Goal: Task Accomplishment & Management: Manage account settings

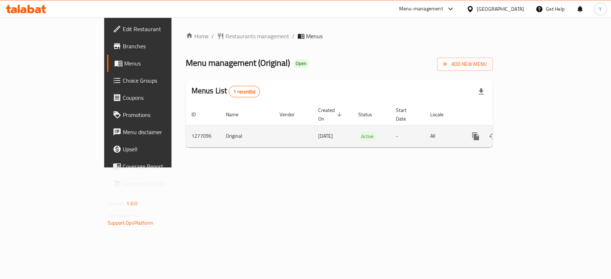
click at [531, 132] on icon "enhanced table" at bounding box center [527, 136] width 9 height 9
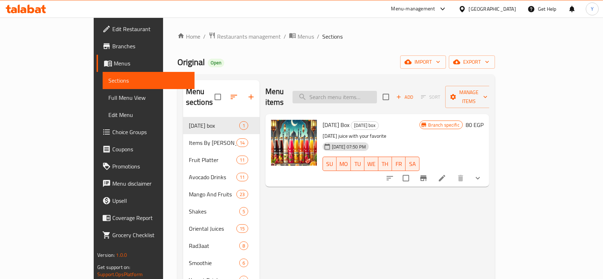
click at [355, 91] on input "search" at bounding box center [335, 97] width 84 height 13
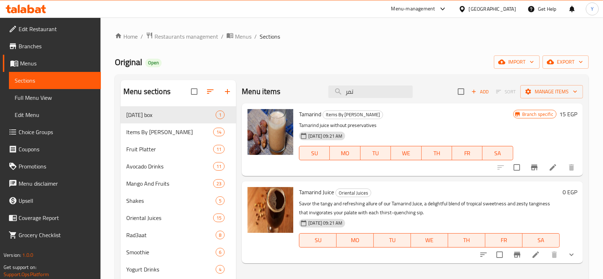
type input "تمر"
click at [538, 255] on icon at bounding box center [536, 254] width 9 height 9
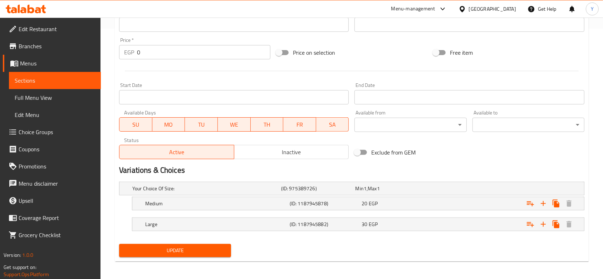
scroll to position [252, 0]
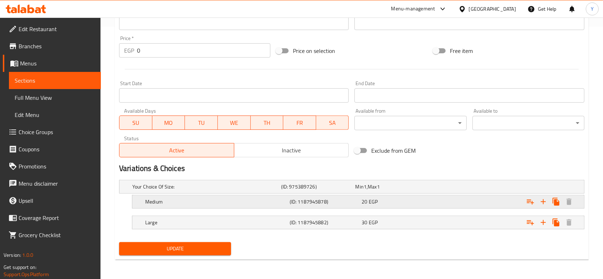
click at [412, 190] on div "20 EGP" at bounding box center [391, 186] width 72 height 7
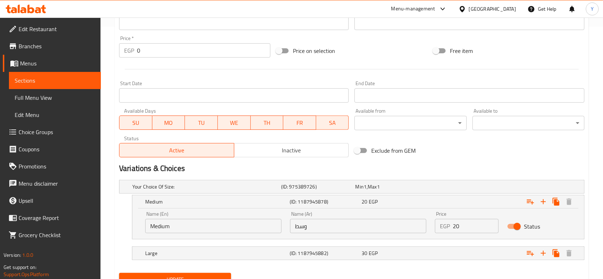
click at [458, 226] on input "20" at bounding box center [476, 226] width 46 height 14
type input "2"
type input "30"
click at [415, 190] on div "30 EGP" at bounding box center [391, 186] width 72 height 7
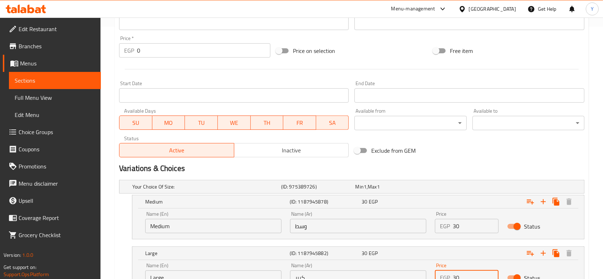
click at [464, 275] on input "30" at bounding box center [476, 277] width 46 height 14
type input "3"
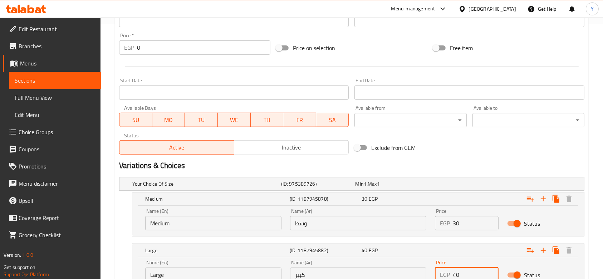
scroll to position [314, 0]
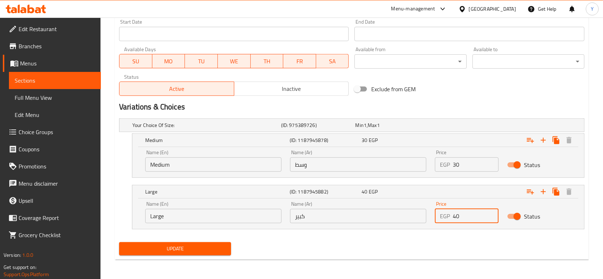
type input "40"
click at [200, 247] on span "Update" at bounding box center [175, 248] width 101 height 9
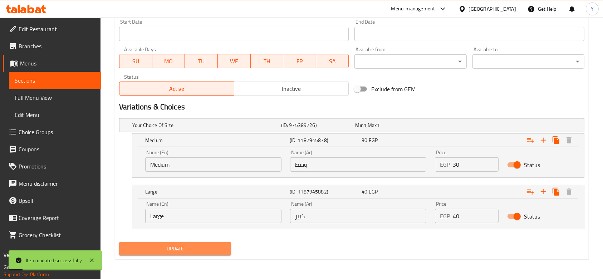
click at [200, 247] on span "Update" at bounding box center [175, 248] width 101 height 9
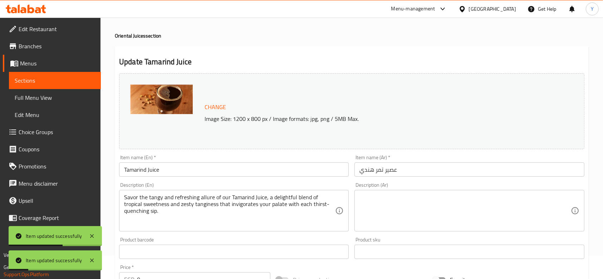
scroll to position [0, 0]
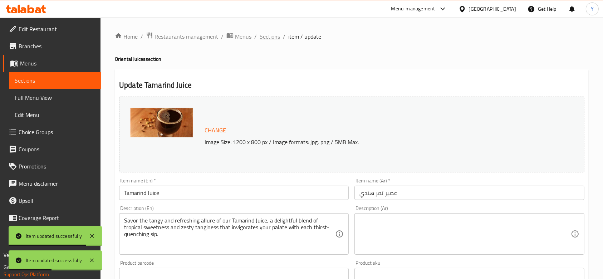
click at [275, 36] on span "Sections" at bounding box center [270, 36] width 20 height 9
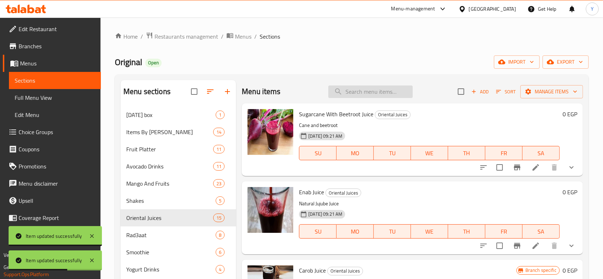
click at [353, 90] on input "search" at bounding box center [370, 92] width 84 height 13
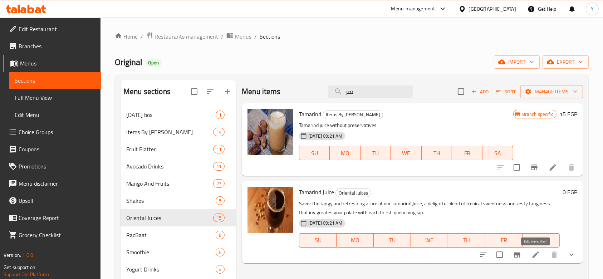
type input "تمر"
click at [537, 254] on icon at bounding box center [536, 255] width 6 height 6
